Goal: Information Seeking & Learning: Find specific fact

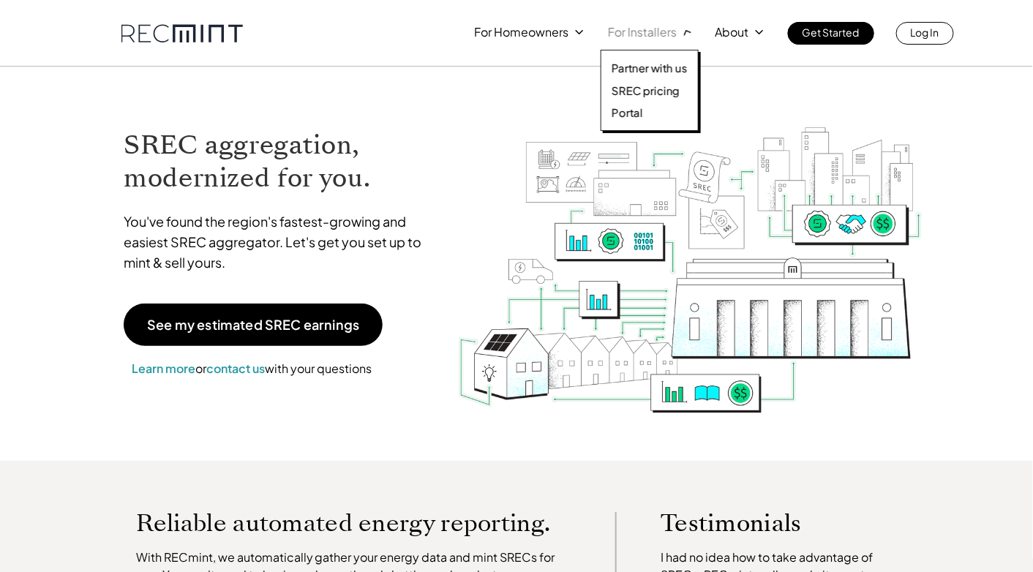
click at [641, 33] on p "For Installers" at bounding box center [642, 32] width 69 height 20
click at [662, 93] on p "SREC pricing" at bounding box center [646, 90] width 68 height 15
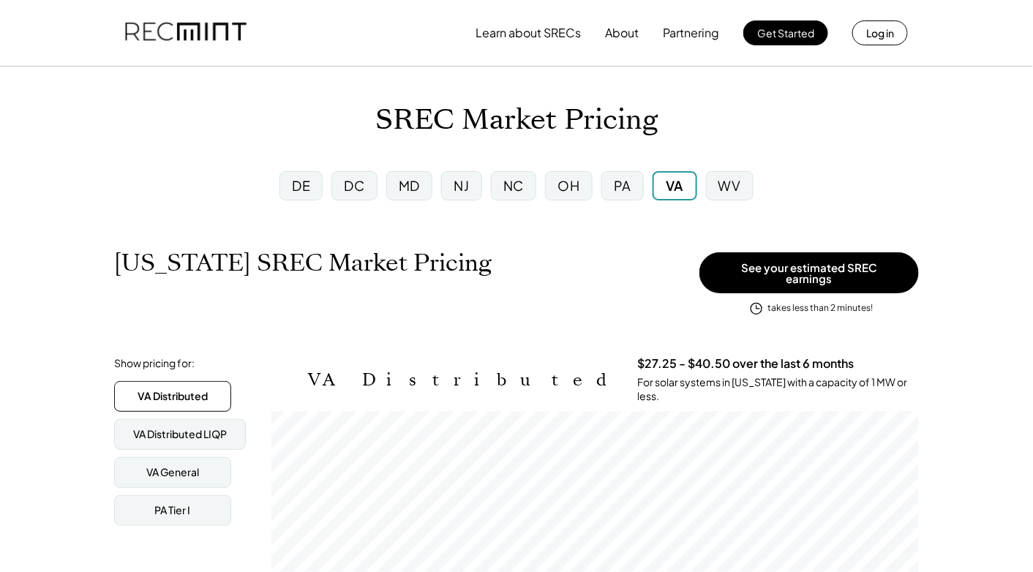
click at [402, 188] on div "MD" at bounding box center [409, 185] width 21 height 18
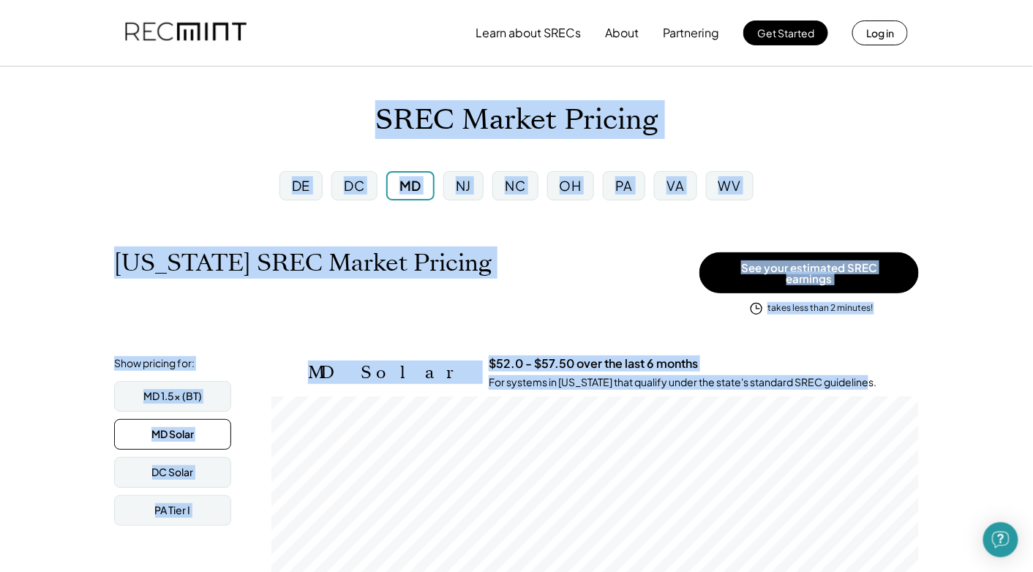
drag, startPoint x: 868, startPoint y: 147, endPoint x: 952, endPoint y: 67, distance: 115.4
click at [1001, 0] on html "Learn about SRECs About Partnering Get Started Log in SREC Market Pricing DE [G…" at bounding box center [516, 286] width 1033 height 572
click at [626, 288] on div "[US_STATE] SREC Market Pricing View other state pricing" at bounding box center [403, 278] width 578 height 59
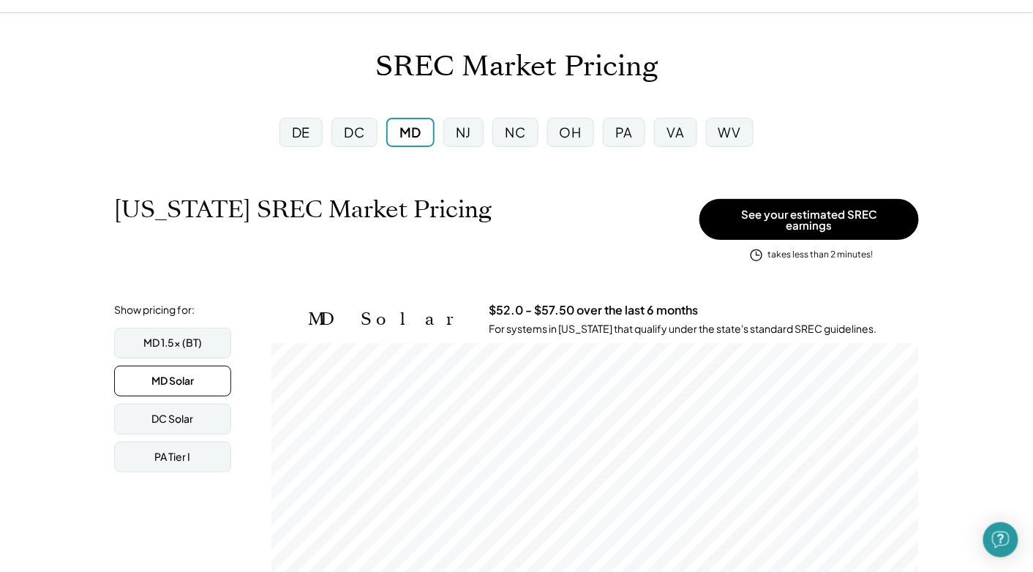
scroll to position [73, 0]
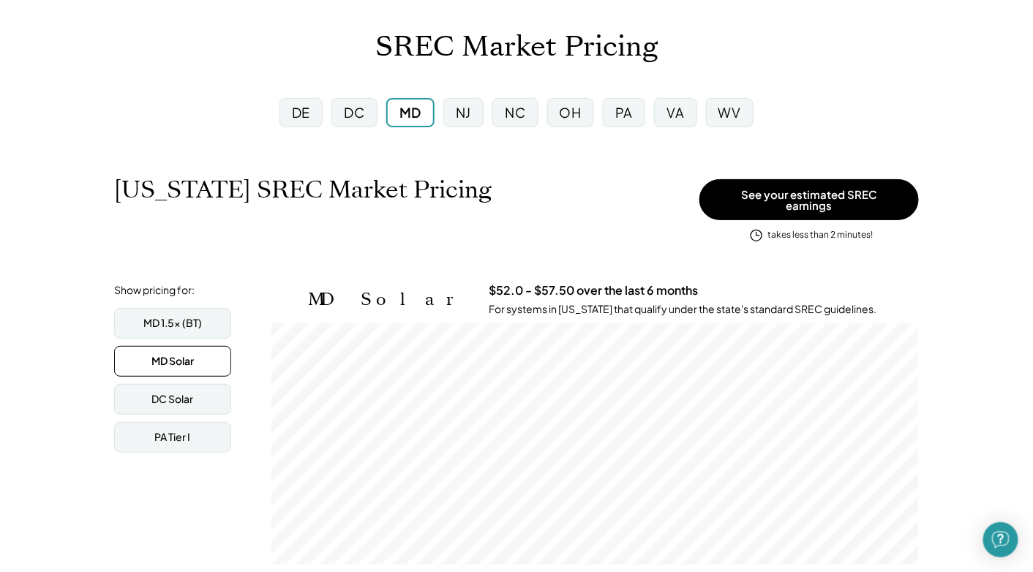
click at [456, 115] on div "NJ" at bounding box center [463, 112] width 15 height 18
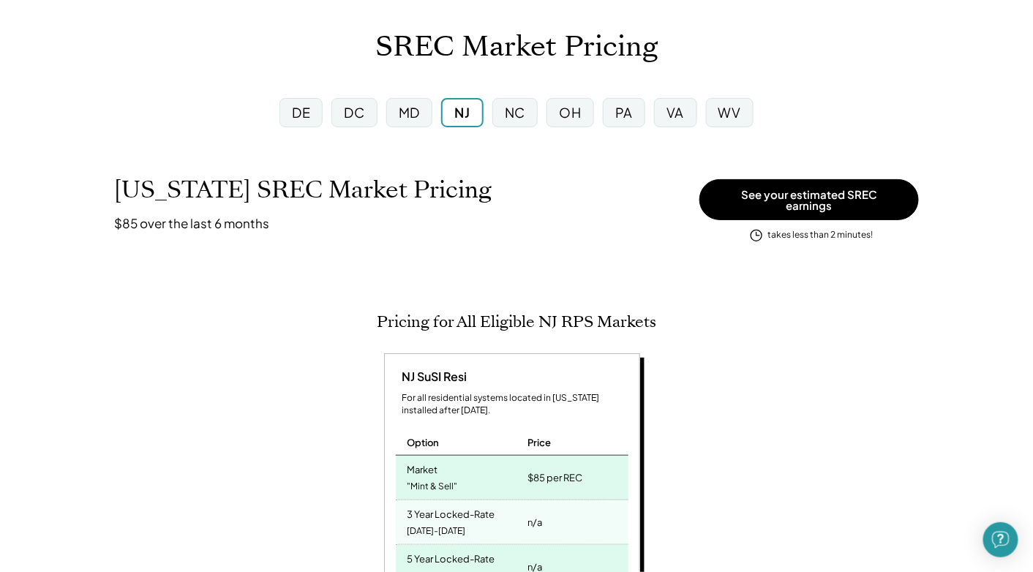
click at [507, 118] on div "NC" at bounding box center [515, 112] width 20 height 18
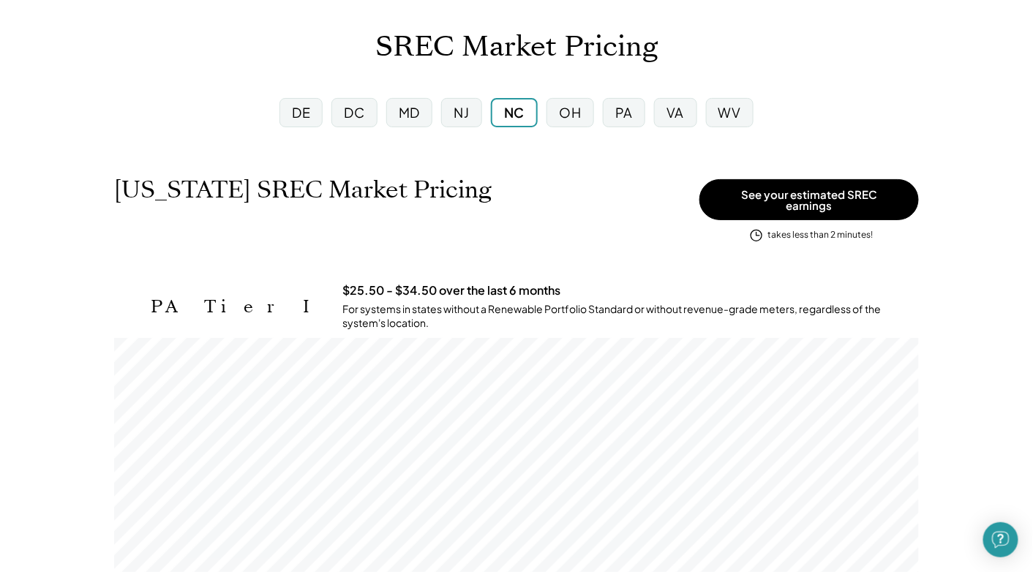
scroll to position [241, 805]
click at [415, 113] on div "MD" at bounding box center [409, 112] width 21 height 18
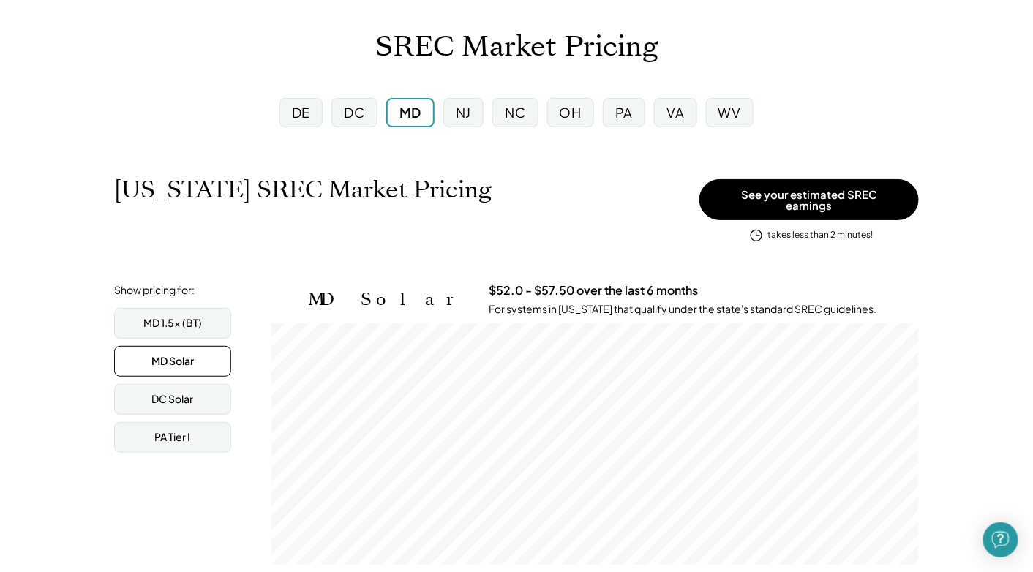
scroll to position [241, 647]
